Goal: Task Accomplishment & Management: Use online tool/utility

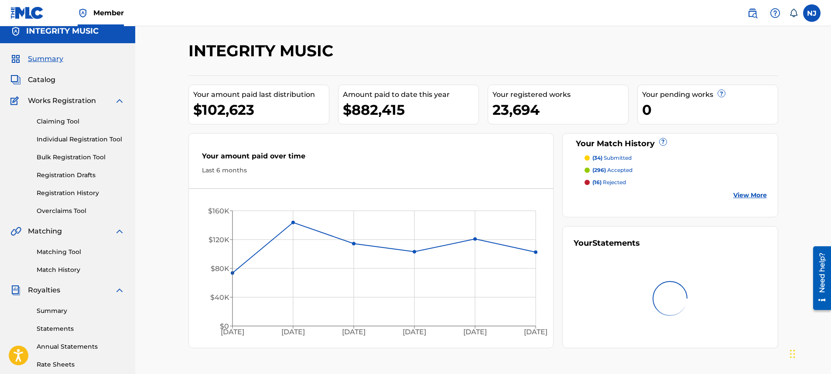
scroll to position [5, 0]
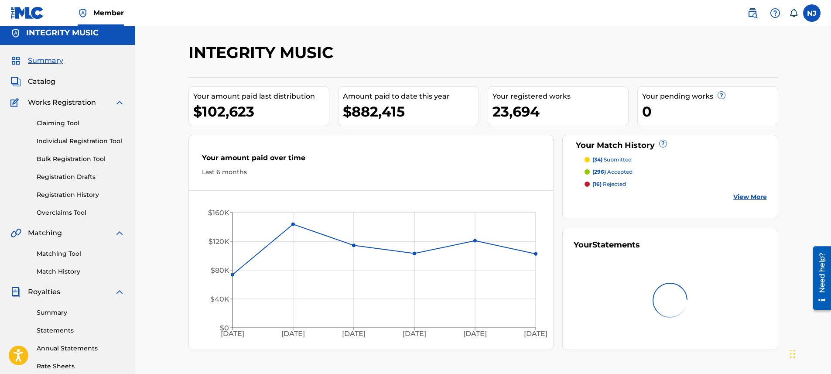
click at [52, 210] on link "Overclaims Tool" at bounding box center [81, 212] width 88 height 9
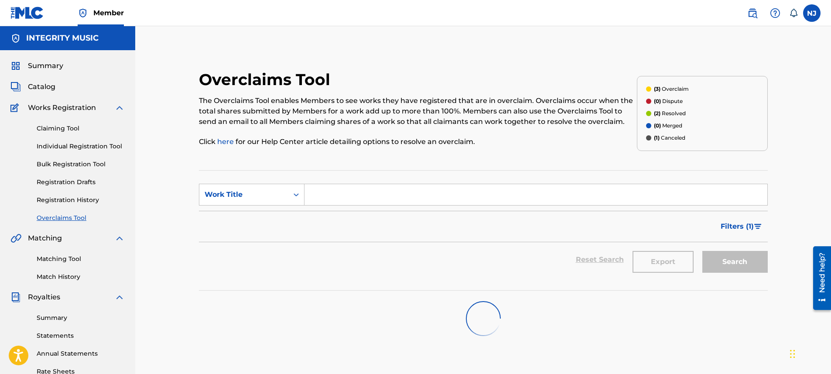
click at [361, 179] on section "SearchWithCriteria2683442c-ebf1-4b85-bcbf-8f2acbed7628 Work Title Filter Status…" at bounding box center [483, 230] width 569 height 120
click at [363, 198] on input "Search Form" at bounding box center [535, 194] width 463 height 21
type input "Won My Heart"
click at [527, 234] on div "Filters ( 1 )" at bounding box center [483, 226] width 569 height 31
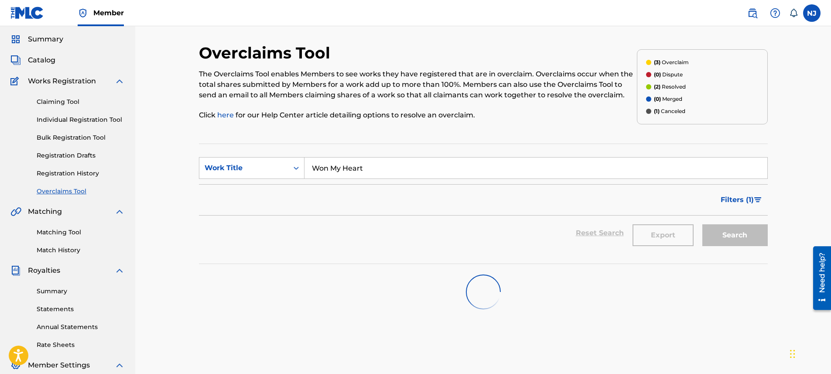
scroll to position [17, 0]
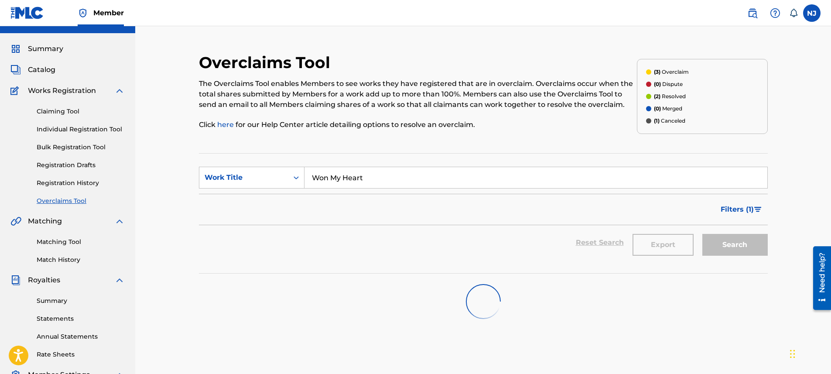
click at [500, 67] on div "Overclaims Tool The Overclaims Tool enables Members to see works they have regi…" at bounding box center [418, 96] width 438 height 87
click at [794, 189] on div "Overclaims Tool The Overclaims Tool enables Members to see works they have regi…" at bounding box center [483, 245] width 696 height 473
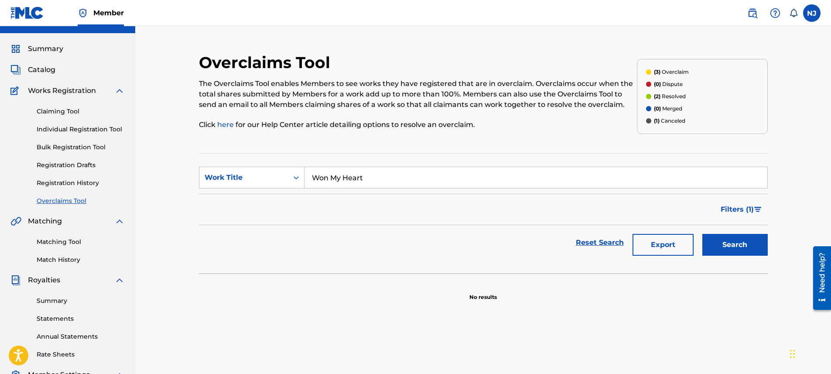
click at [732, 246] on button "Search" at bounding box center [734, 245] width 65 height 22
drag, startPoint x: 757, startPoint y: 245, endPoint x: 723, endPoint y: 225, distance: 38.7
click at [755, 243] on button "Search" at bounding box center [734, 245] width 65 height 22
